Goal: Navigation & Orientation: Find specific page/section

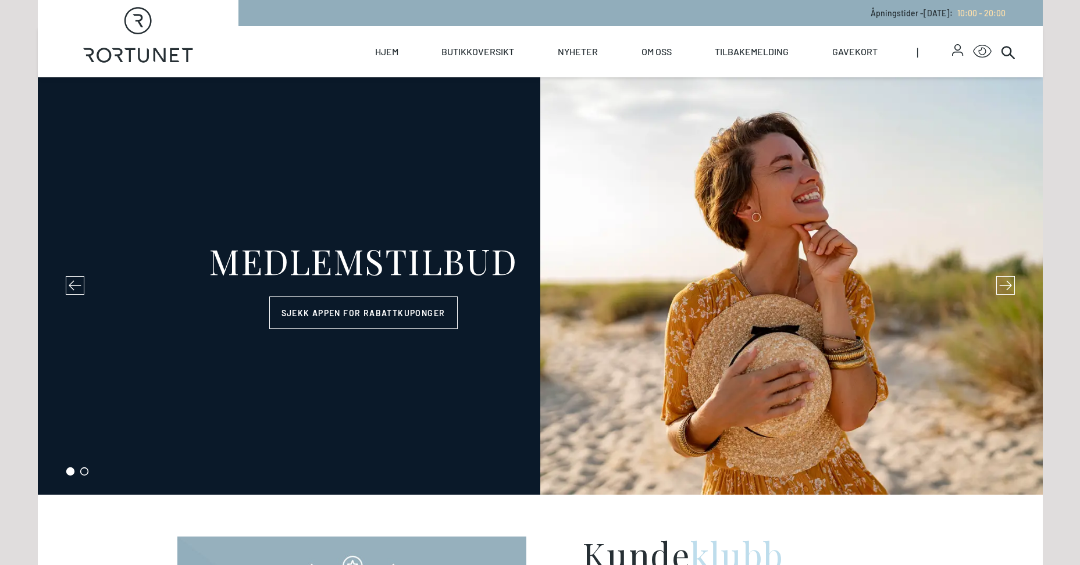
select select "NO"
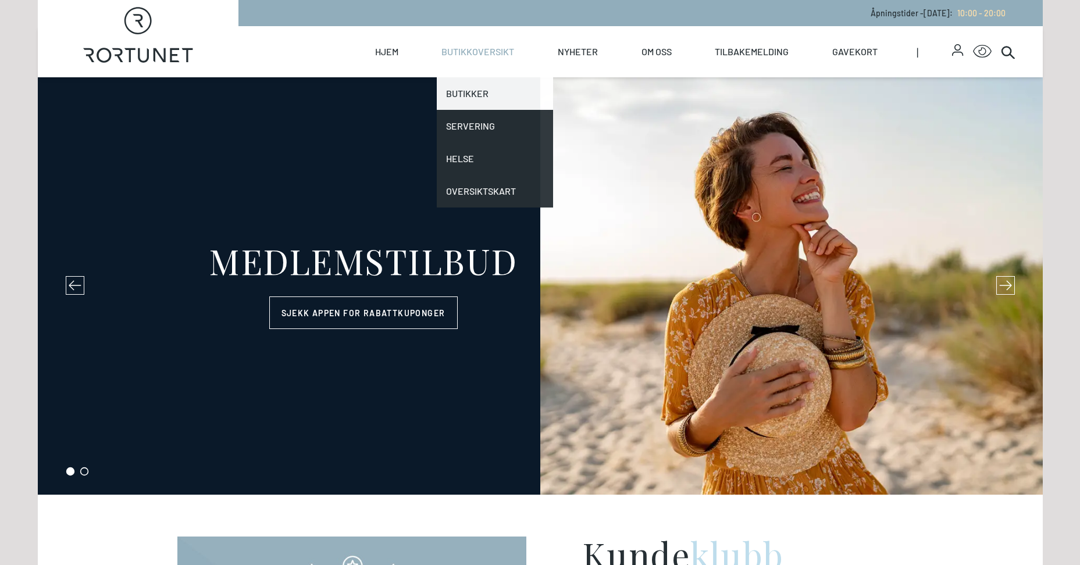
drag, startPoint x: 0, startPoint y: 0, endPoint x: 465, endPoint y: 90, distance: 473.2
click at [465, 90] on link "Butikker" at bounding box center [495, 93] width 116 height 33
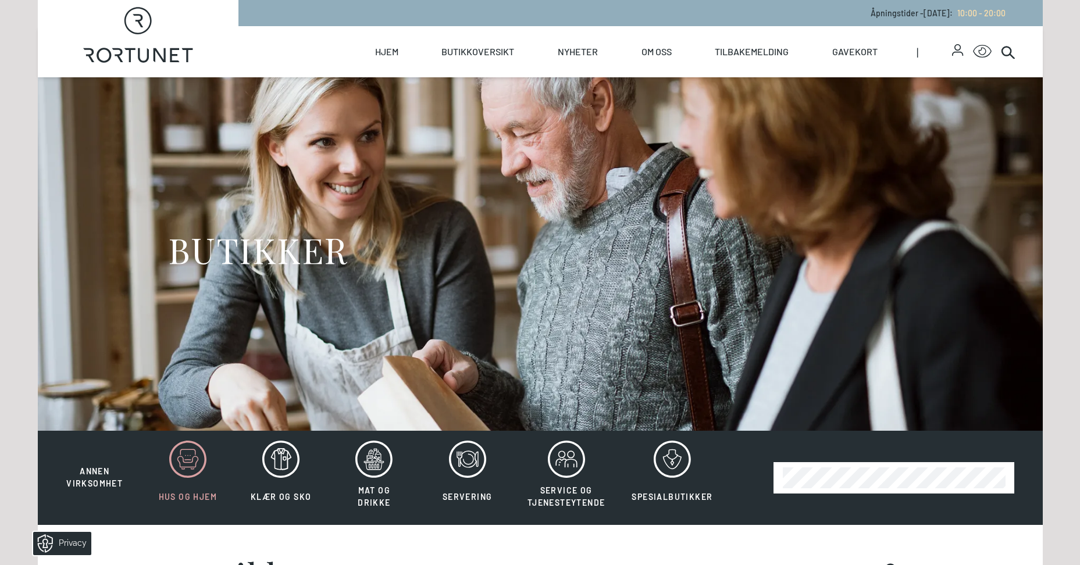
click at [176, 466] on icon at bounding box center [187, 459] width 37 height 37
click at [666, 460] on icon at bounding box center [671, 459] width 37 height 37
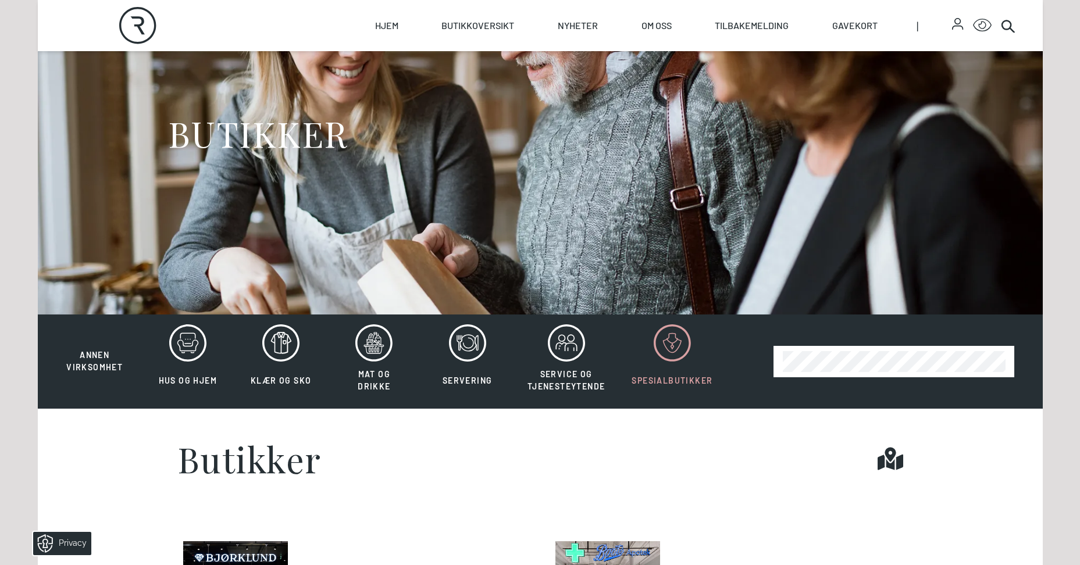
scroll to position [58, 0]
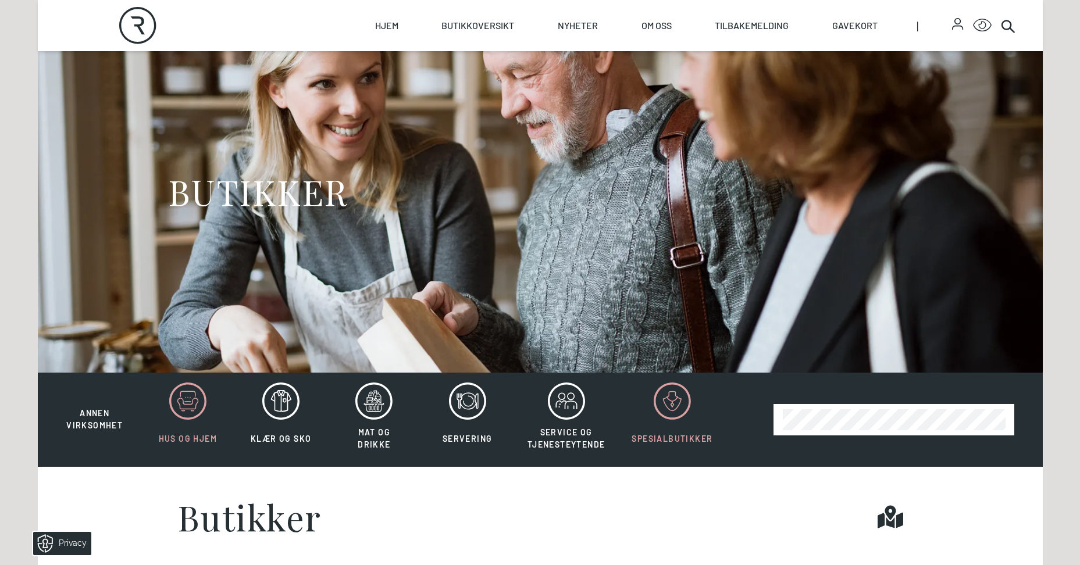
click at [194, 401] on icon at bounding box center [187, 401] width 37 height 37
